Goal: Browse casually

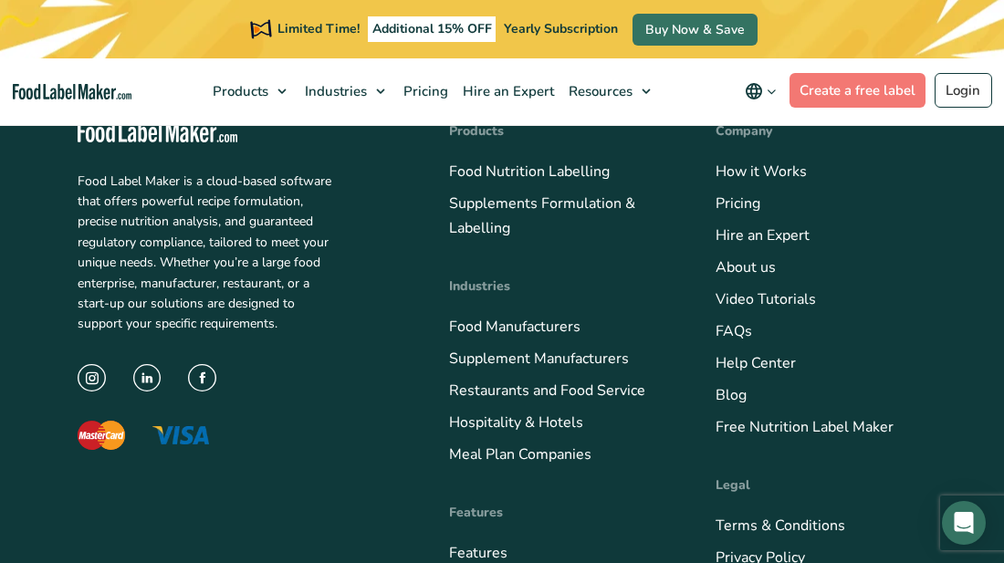
scroll to position [7083, 0]
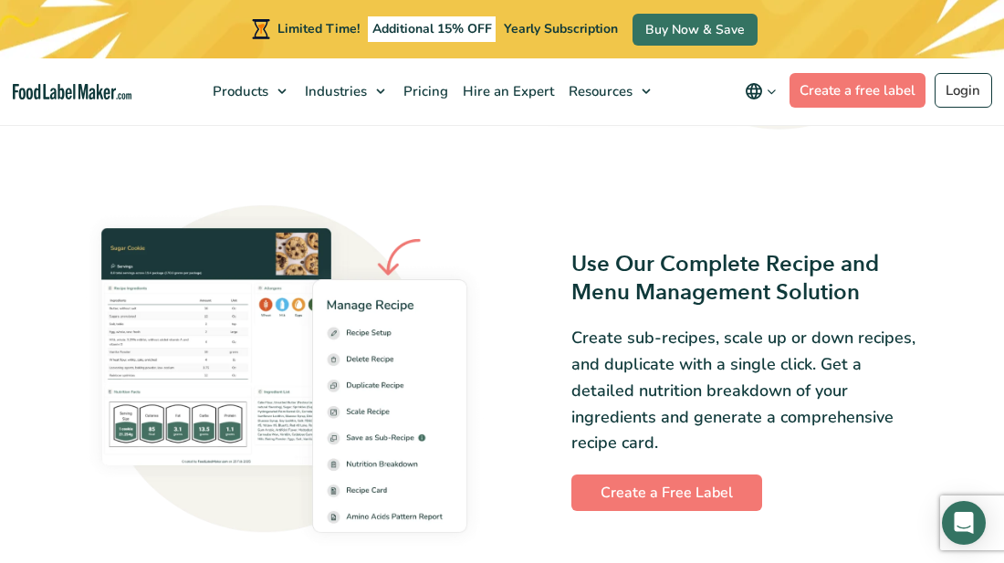
scroll to position [2008, 0]
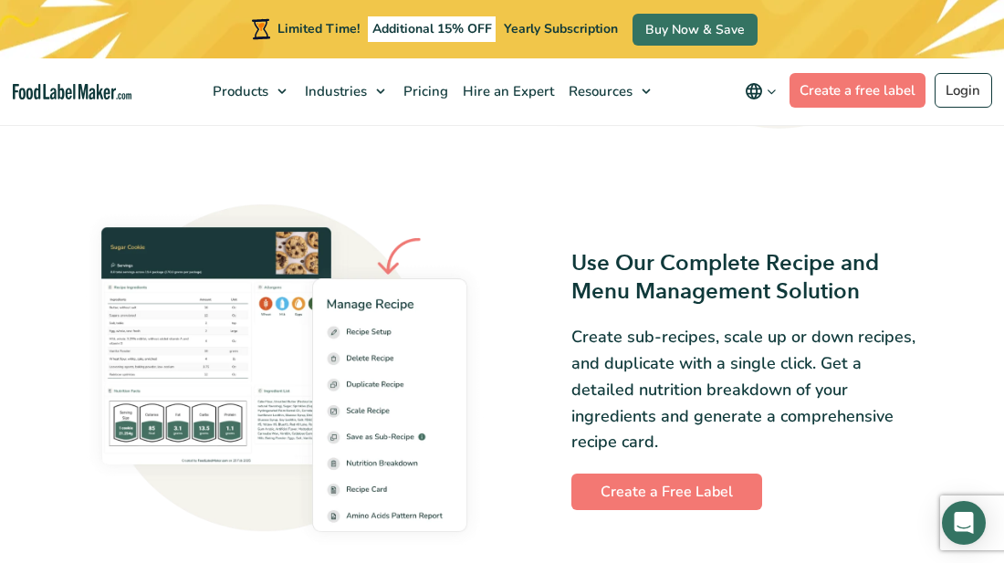
click at [262, 343] on img at bounding box center [284, 380] width 413 height 352
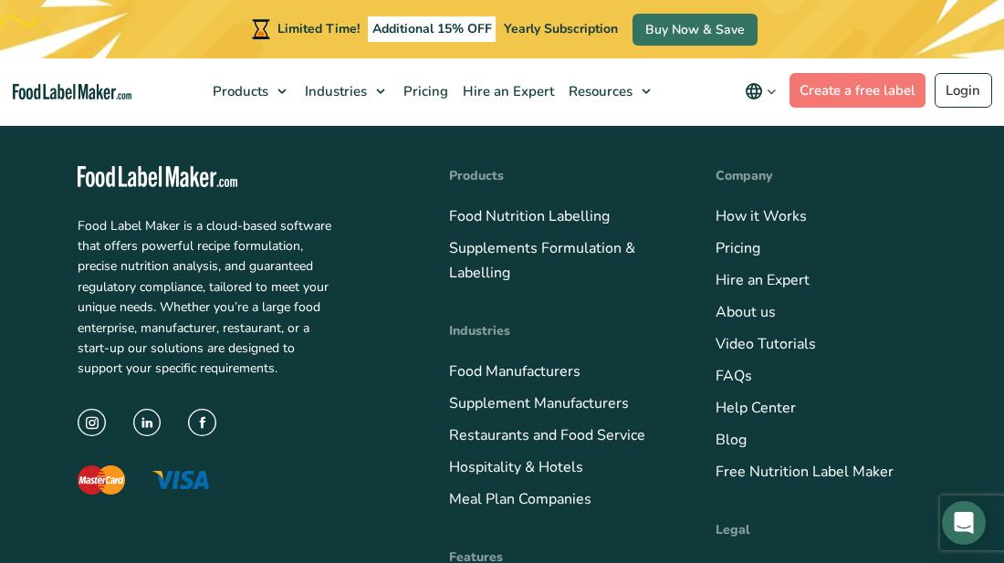
scroll to position [6998, 0]
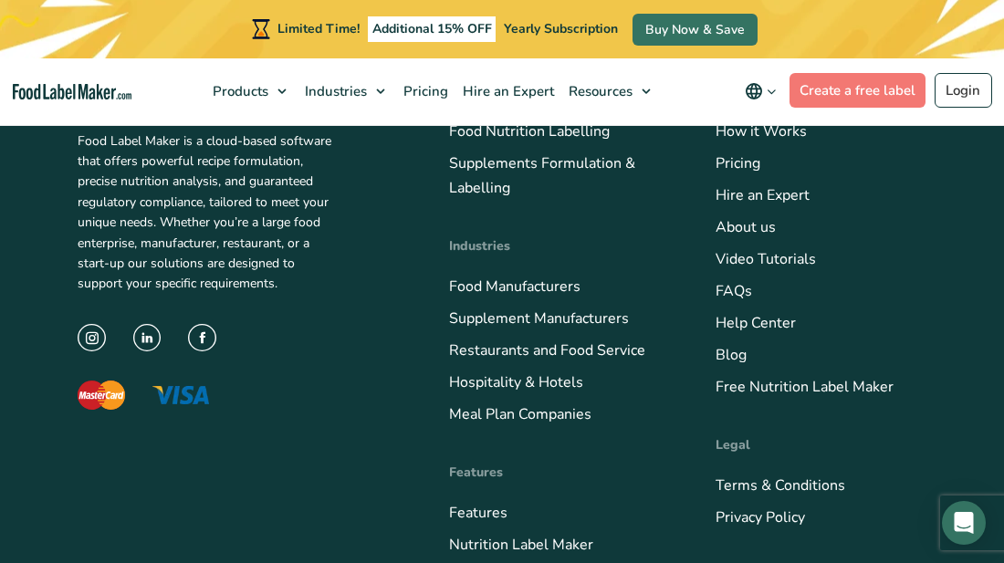
scroll to position [7120, 0]
